Goal: Information Seeking & Learning: Learn about a topic

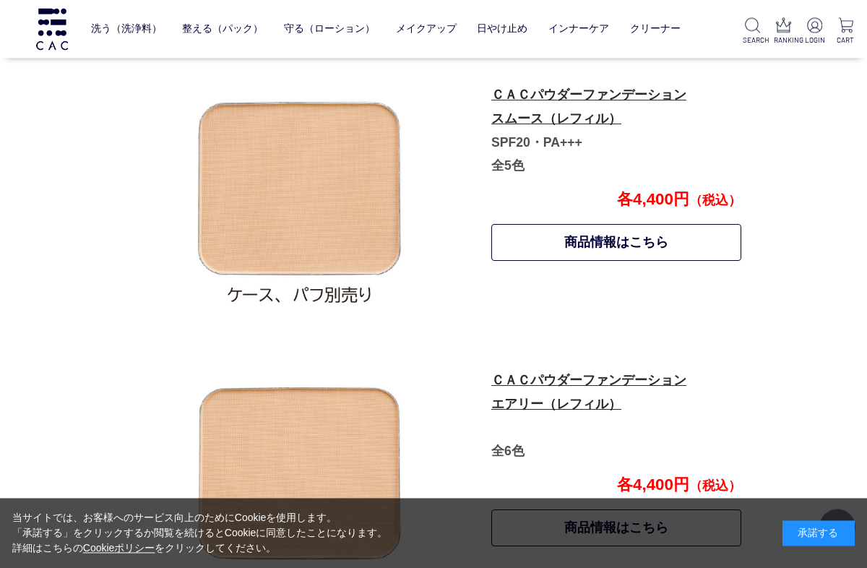
scroll to position [765, 0]
click at [637, 240] on link "商品情報はこちら" at bounding box center [616, 242] width 250 height 37
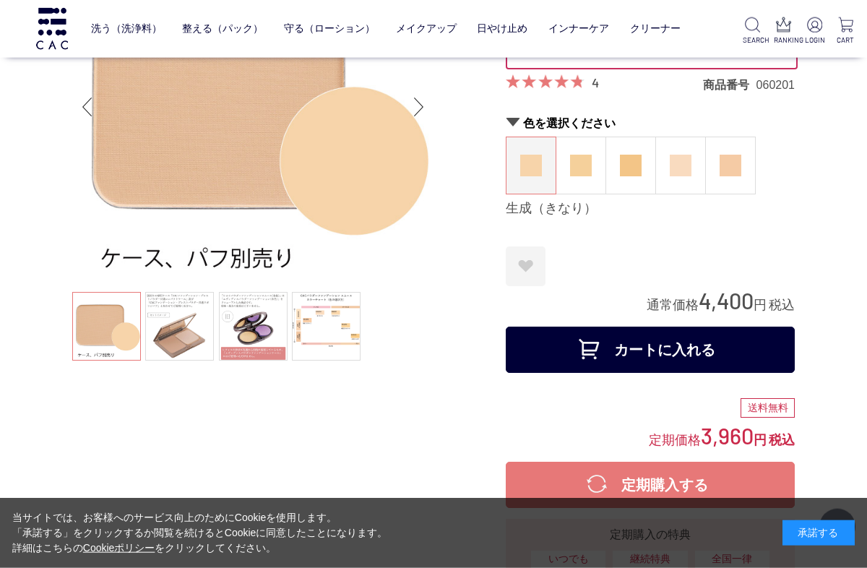
scroll to position [128, 0]
click at [631, 172] on img at bounding box center [631, 165] width 22 height 22
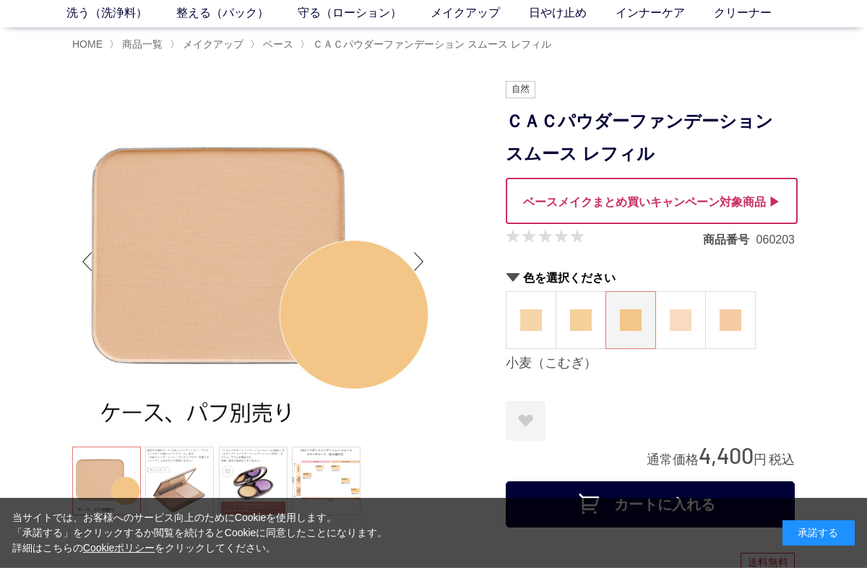
scroll to position [73, 0]
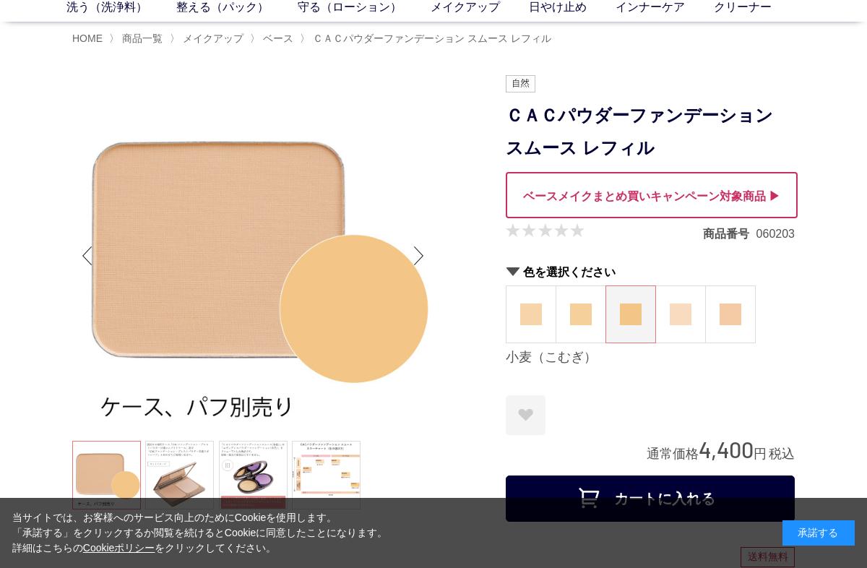
click at [686, 306] on img at bounding box center [681, 314] width 22 height 22
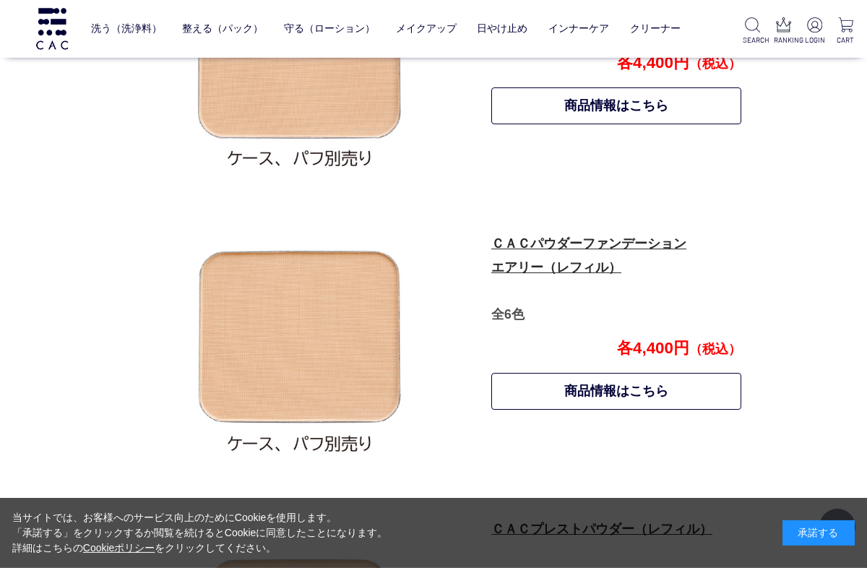
scroll to position [909, 0]
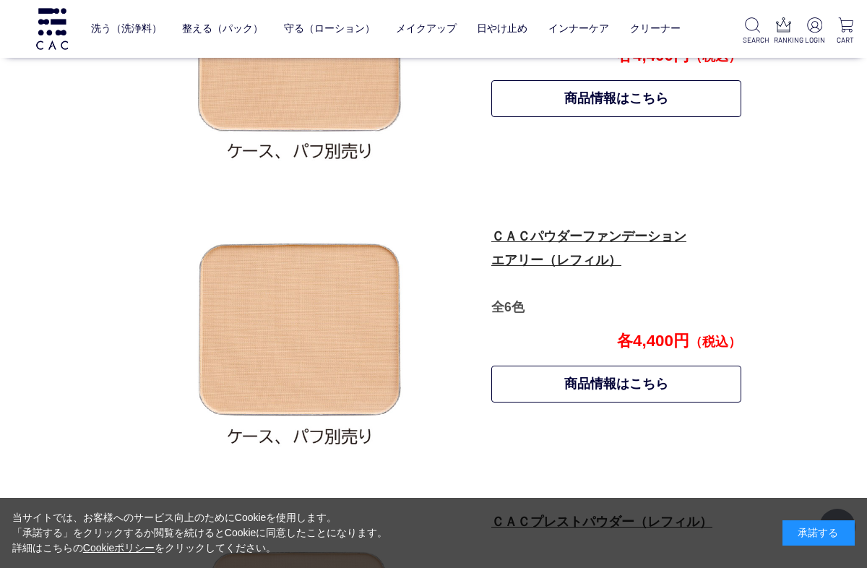
click at [577, 240] on link "ＣＡＣパウダーファンデーション エアリー（レフィル）" at bounding box center [588, 248] width 195 height 38
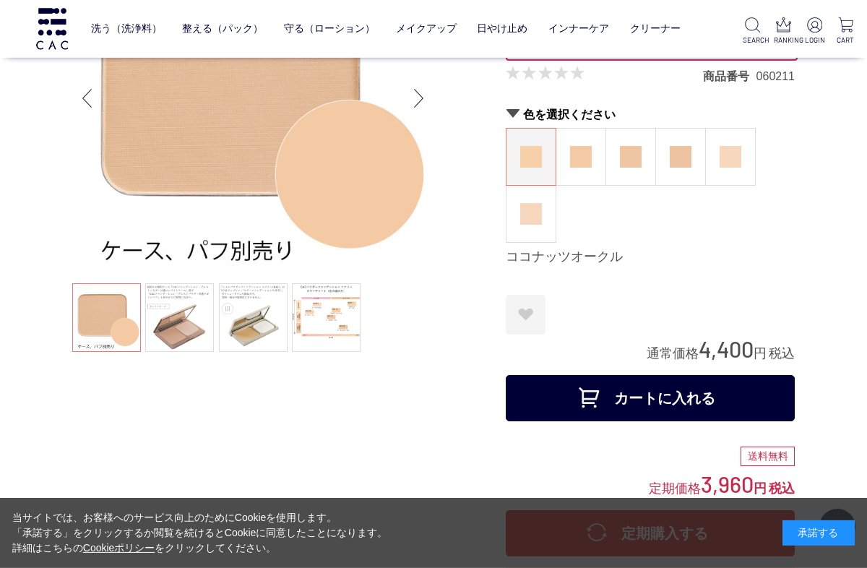
scroll to position [137, 0]
click at [626, 162] on img at bounding box center [631, 156] width 22 height 22
click at [626, 152] on img at bounding box center [631, 156] width 22 height 22
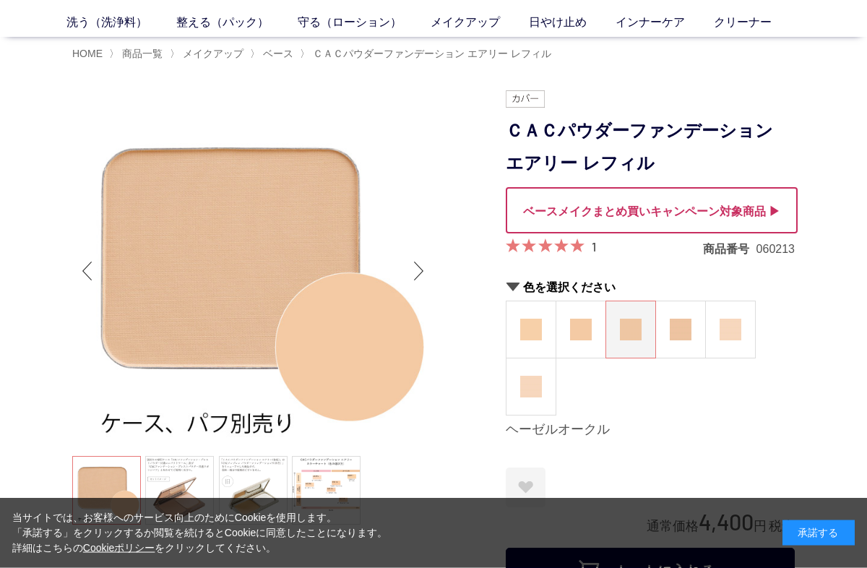
scroll to position [59, 0]
click at [681, 331] on img at bounding box center [681, 329] width 22 height 22
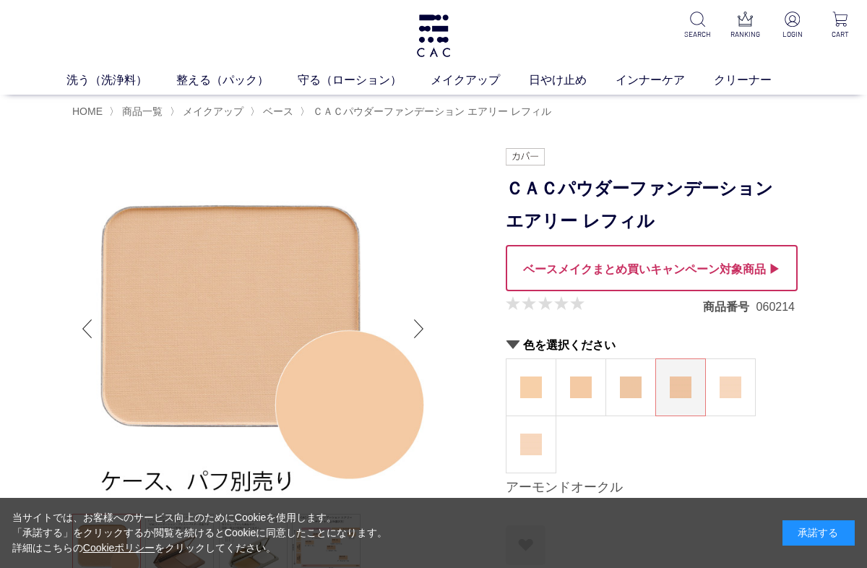
click at [582, 393] on img at bounding box center [581, 387] width 22 height 22
click at [97, 100] on div "HOME 〉 商品一覧 〉 メイクアップ 〉 ベース 〉 ＣＡＣパウダーファンデーション エアリー レフィル" at bounding box center [433, 111] width 722 height 32
click at [92, 116] on span "HOME" at bounding box center [87, 111] width 30 height 12
